Goal: Transaction & Acquisition: Download file/media

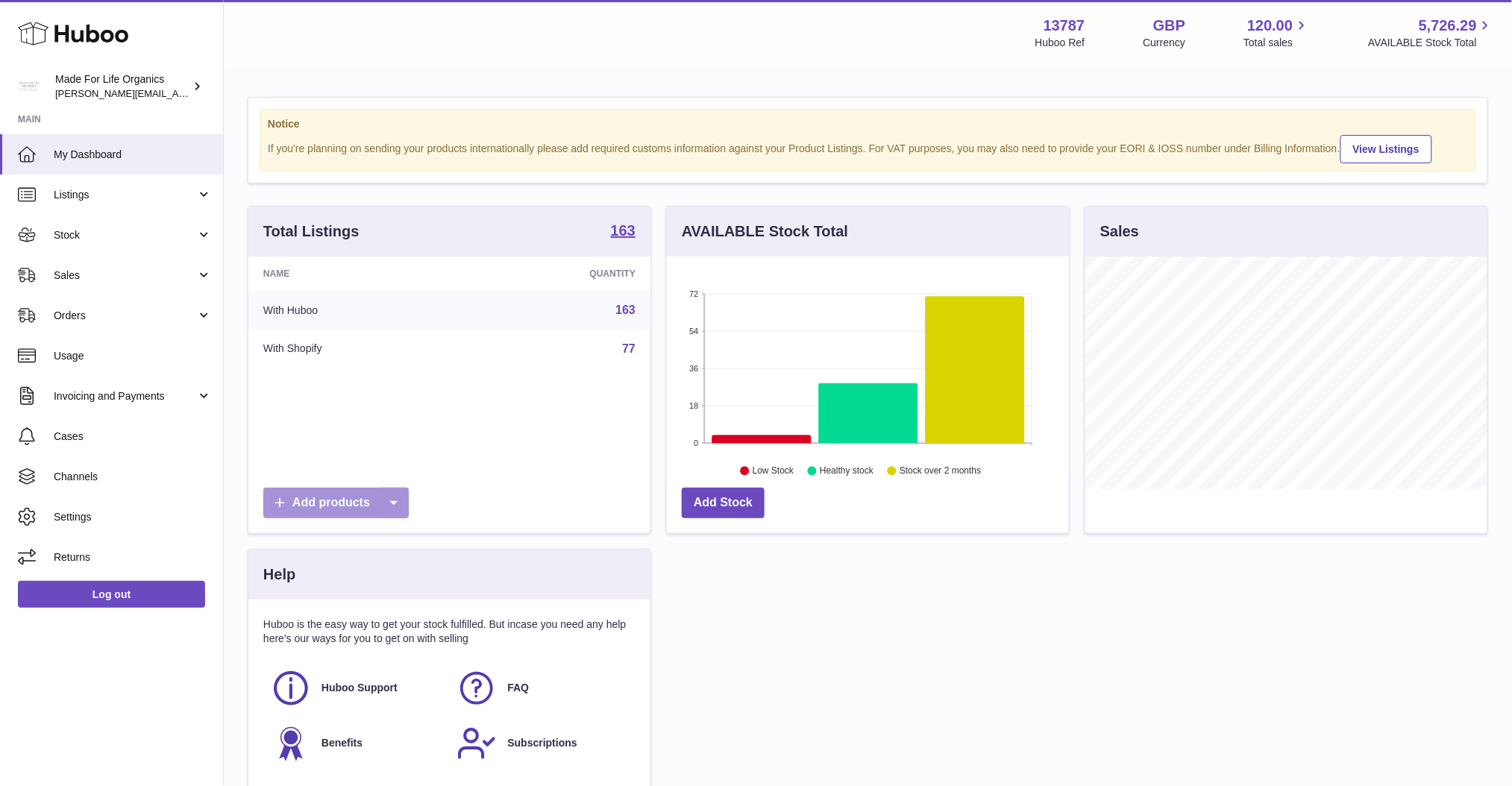
scroll to position [232, 402]
click at [97, 239] on span "Stock" at bounding box center [125, 235] width 142 height 15
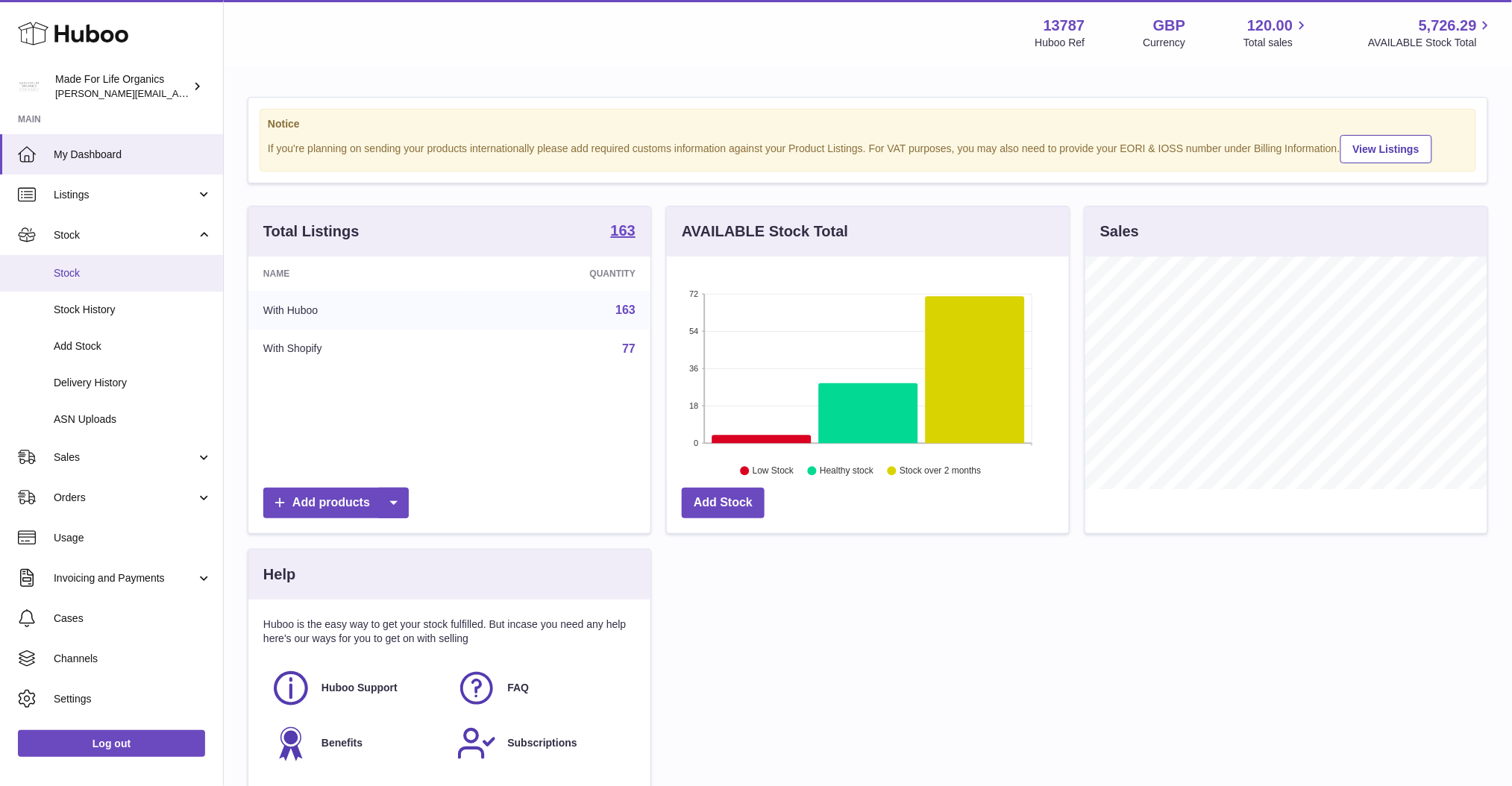
click at [86, 271] on span "Stock" at bounding box center [132, 273] width 158 height 15
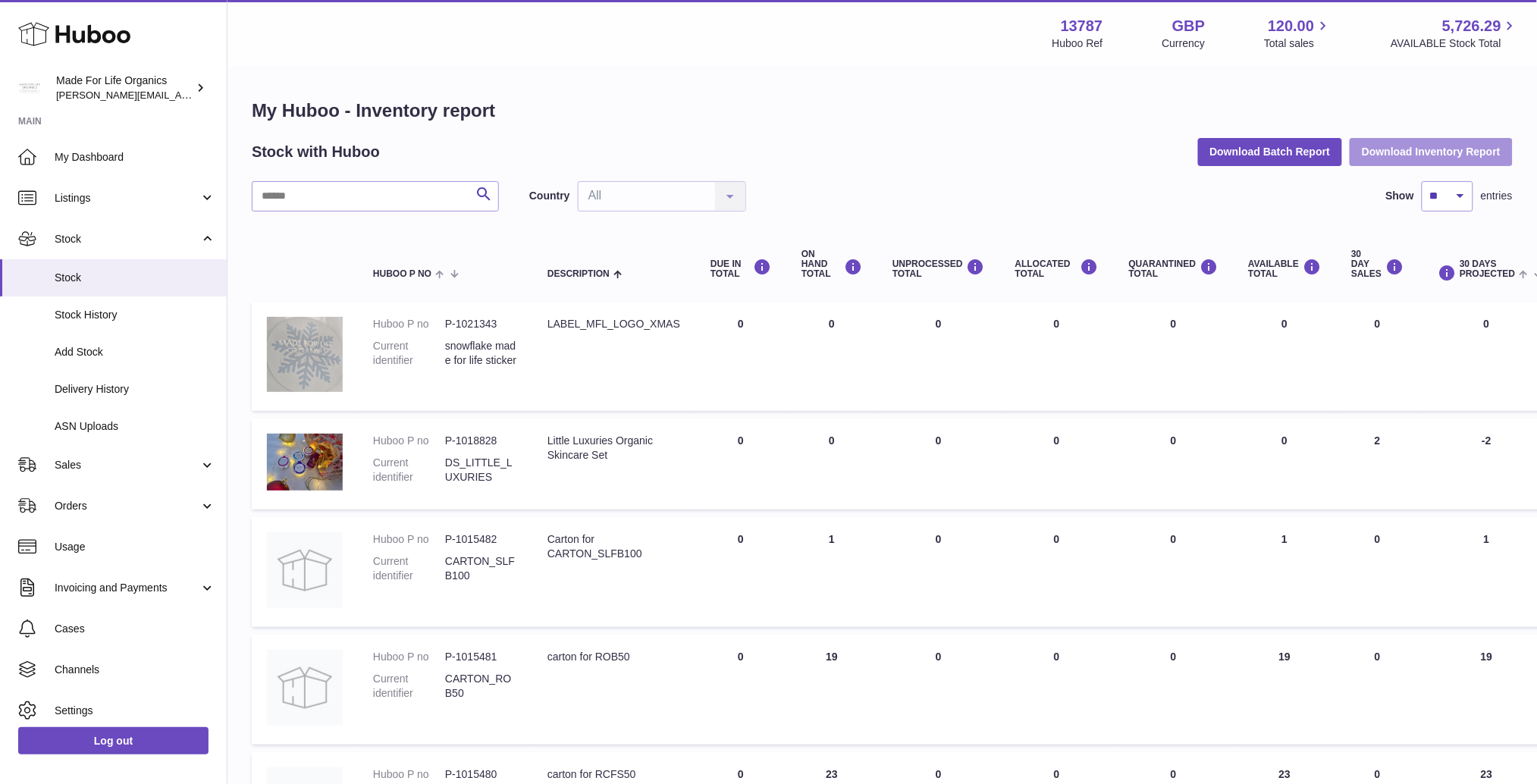
click at [1434, 147] on button "Download Inventory Report" at bounding box center [1431, 152] width 163 height 27
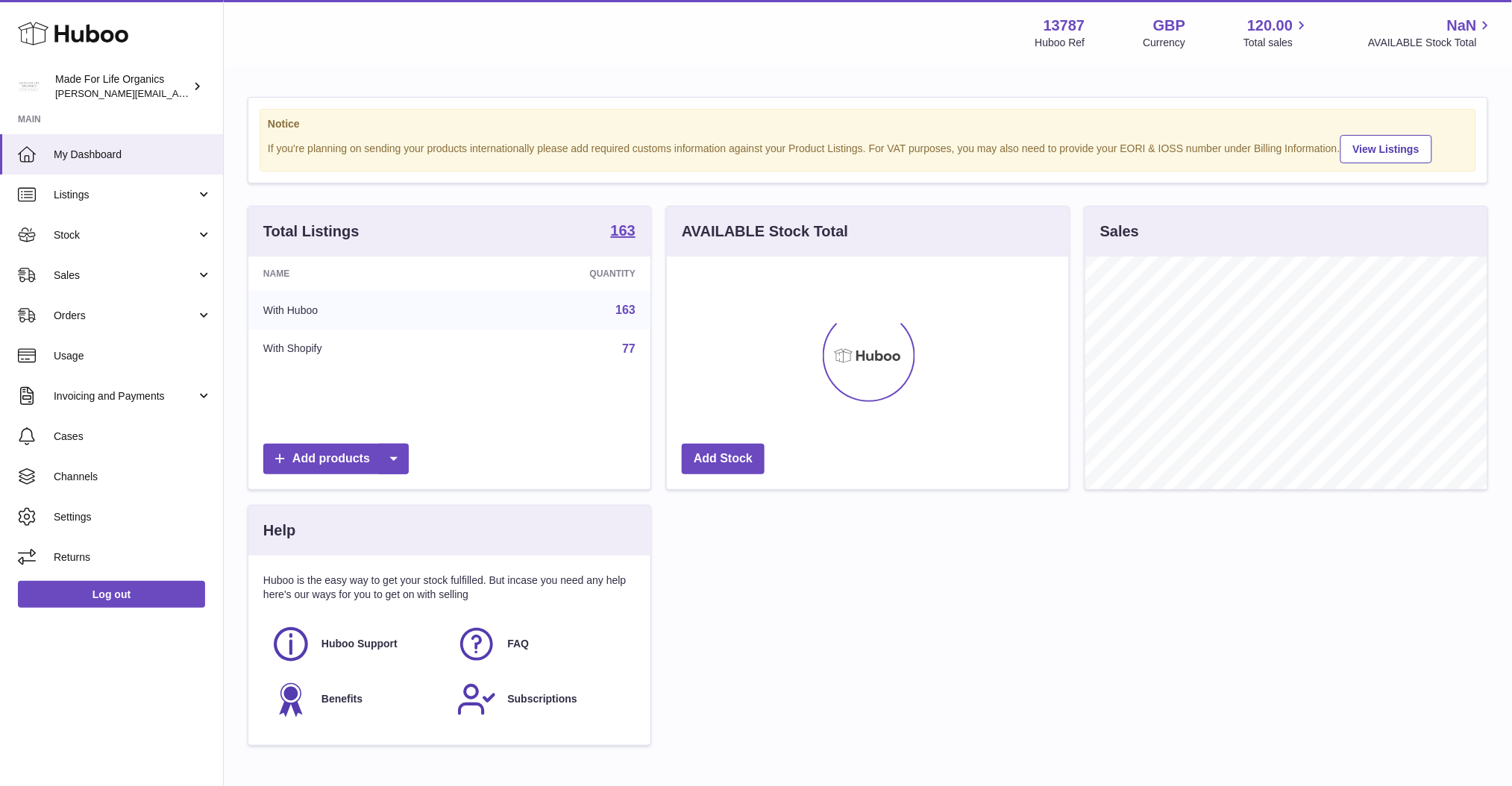
scroll to position [232, 402]
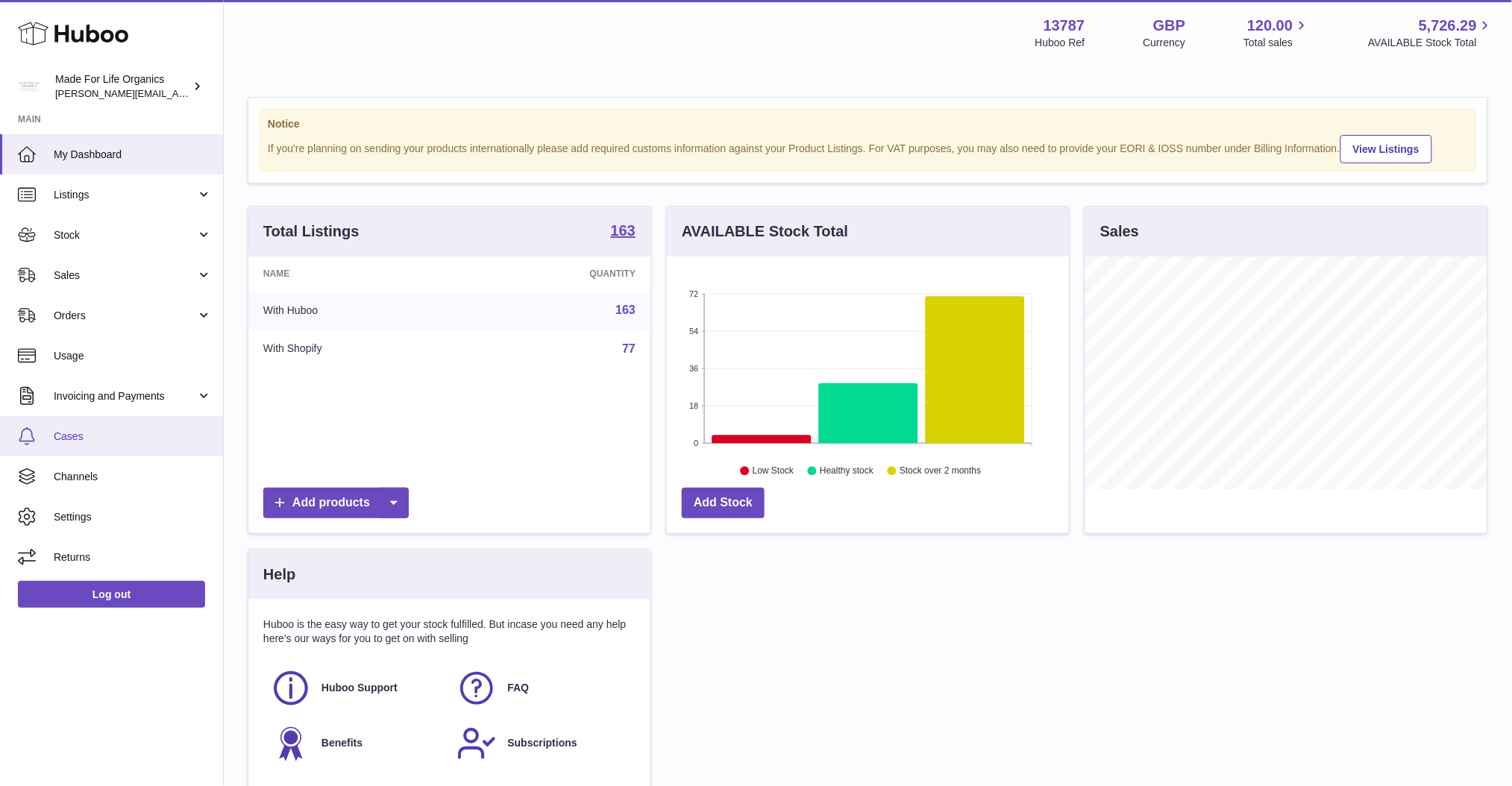
click at [109, 440] on span "Cases" at bounding box center [132, 437] width 158 height 15
